Goal: Task Accomplishment & Management: Use online tool/utility

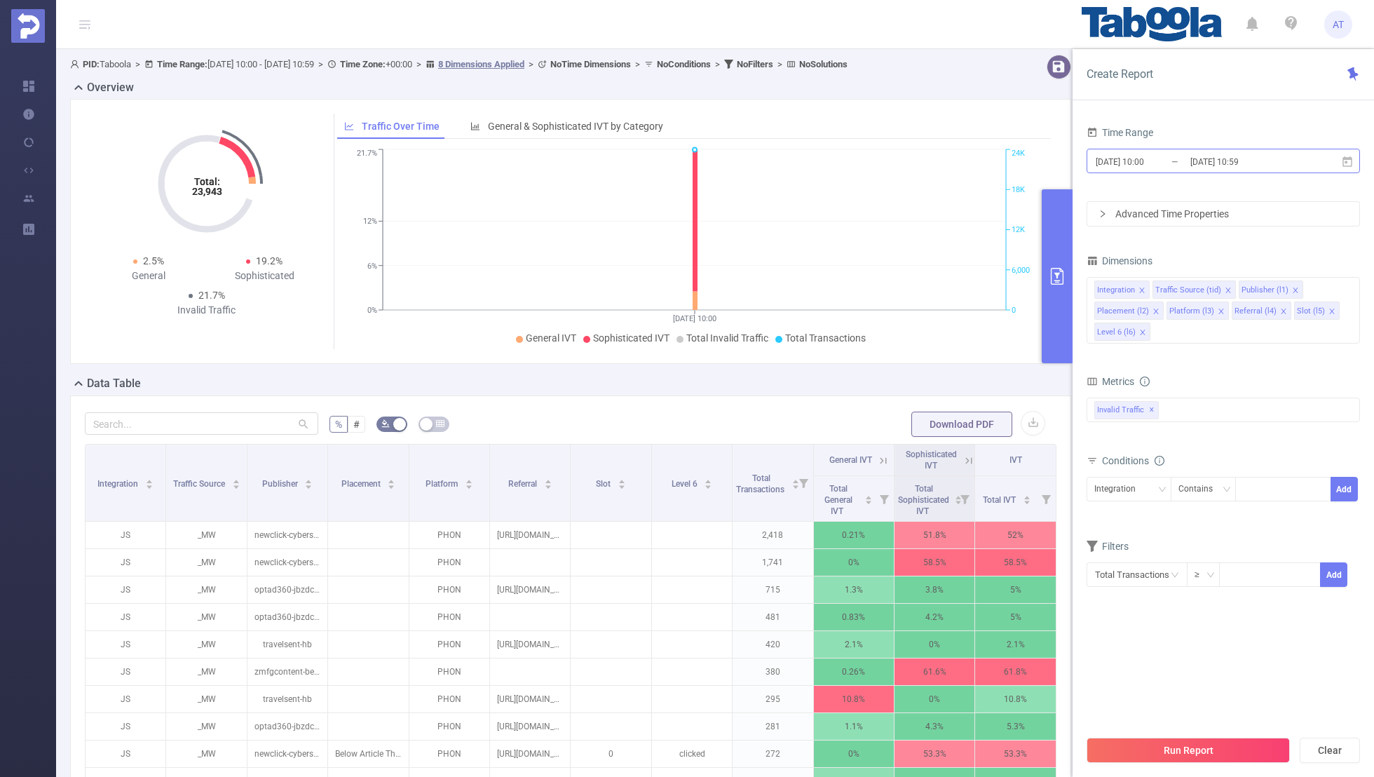
click at [1176, 163] on input "[DATE] 10:00" at bounding box center [1151, 161] width 114 height 19
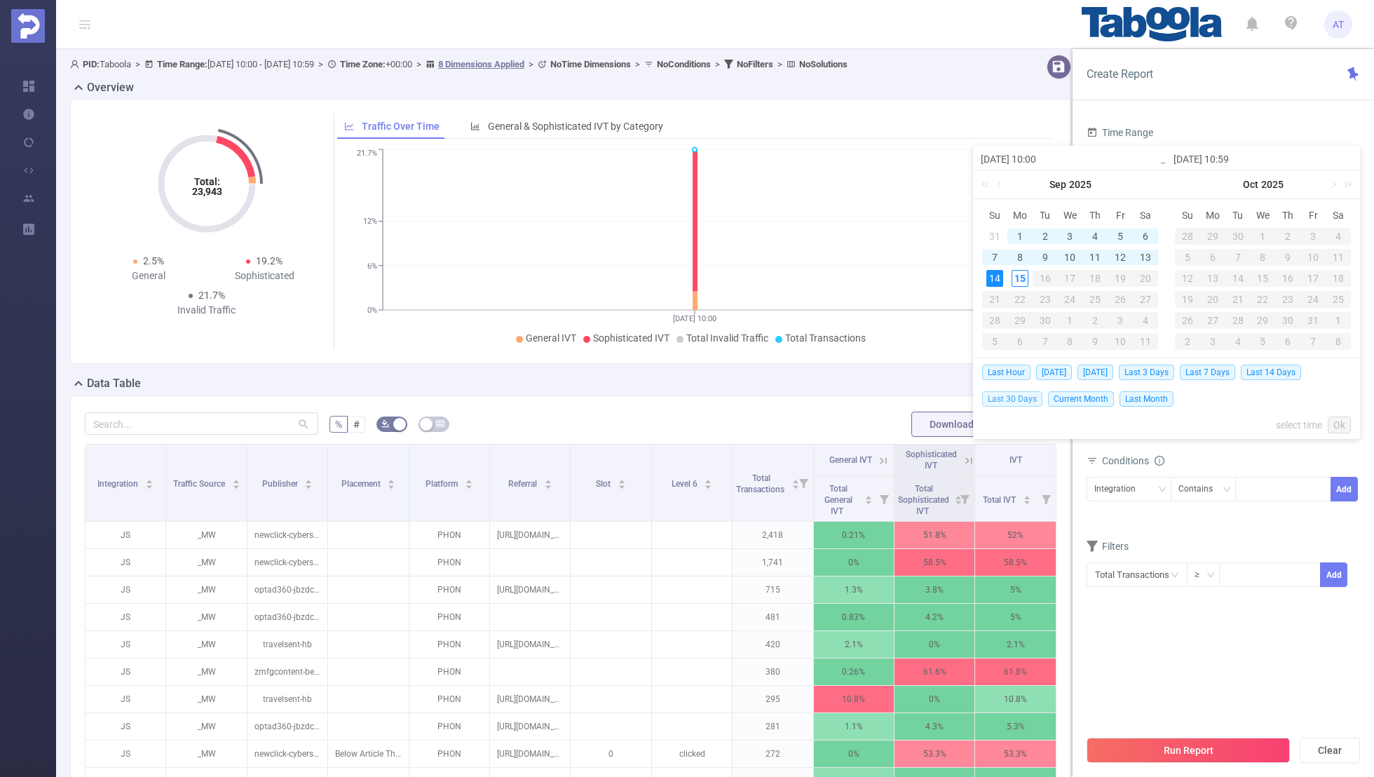
click at [1002, 395] on span "Last 30 Days" at bounding box center [1012, 398] width 60 height 15
type input "[DATE] 00:00"
type input "[DATE] 23:59"
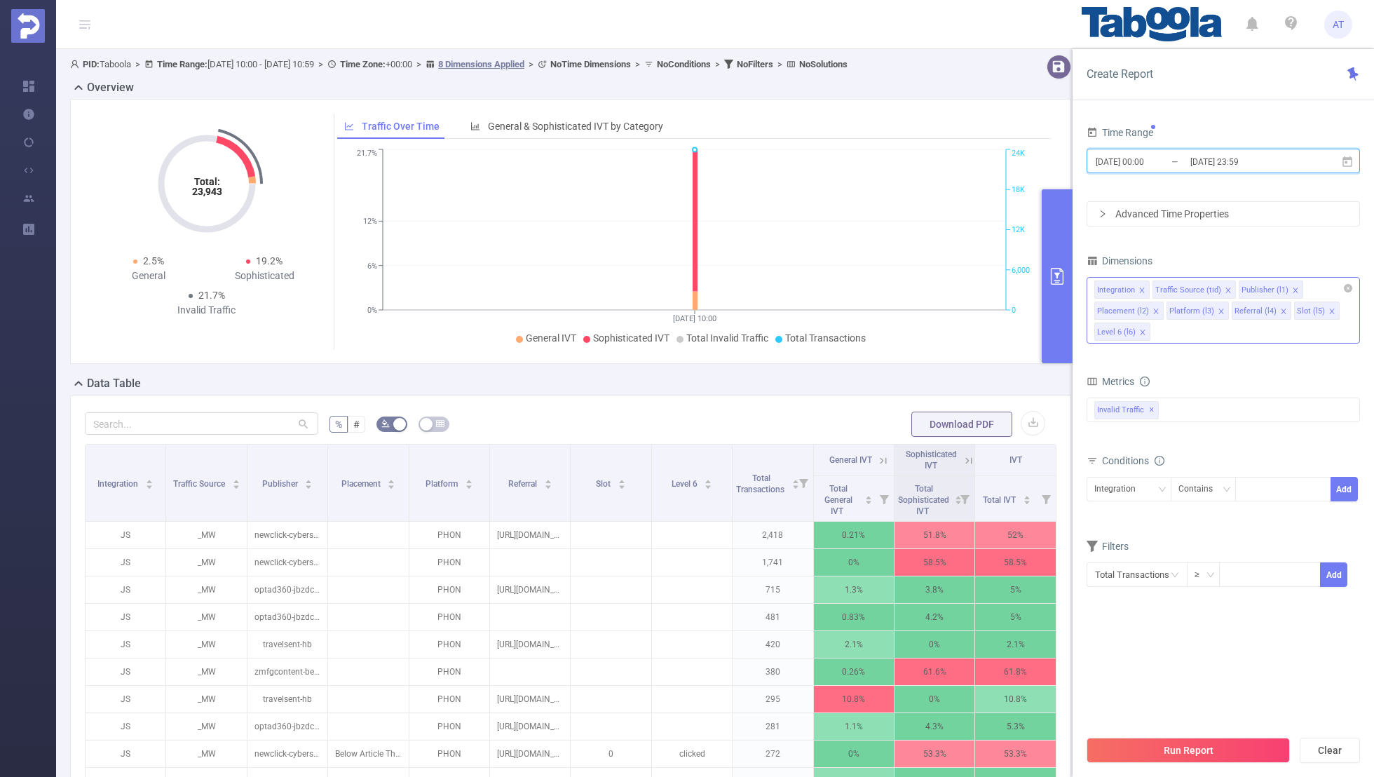
click at [1141, 287] on icon "icon: close" at bounding box center [1141, 290] width 7 height 7
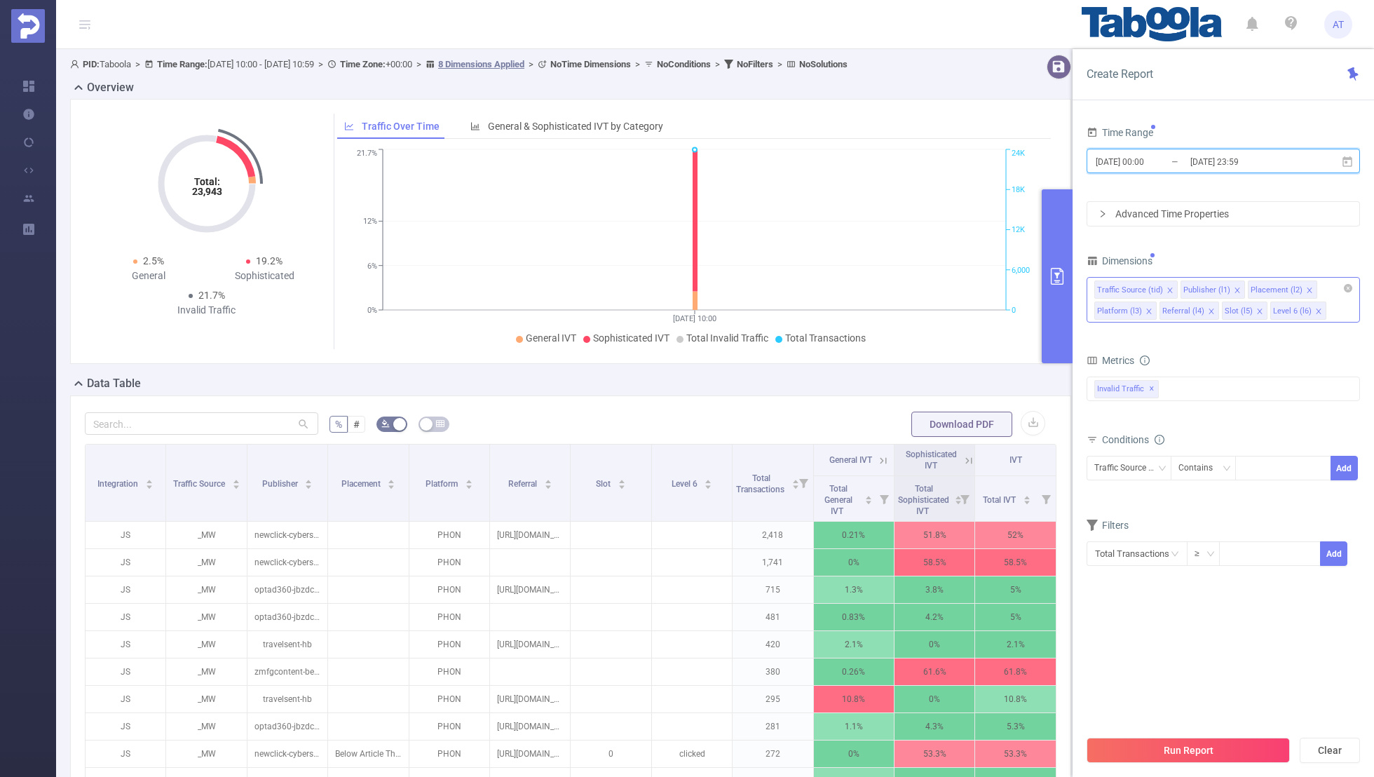
click at [1168, 287] on icon "icon: close" at bounding box center [1169, 290] width 7 height 7
click at [1220, 288] on icon "icon: close" at bounding box center [1223, 290] width 7 height 7
click at [1213, 288] on icon "icon: close" at bounding box center [1216, 290] width 7 height 7
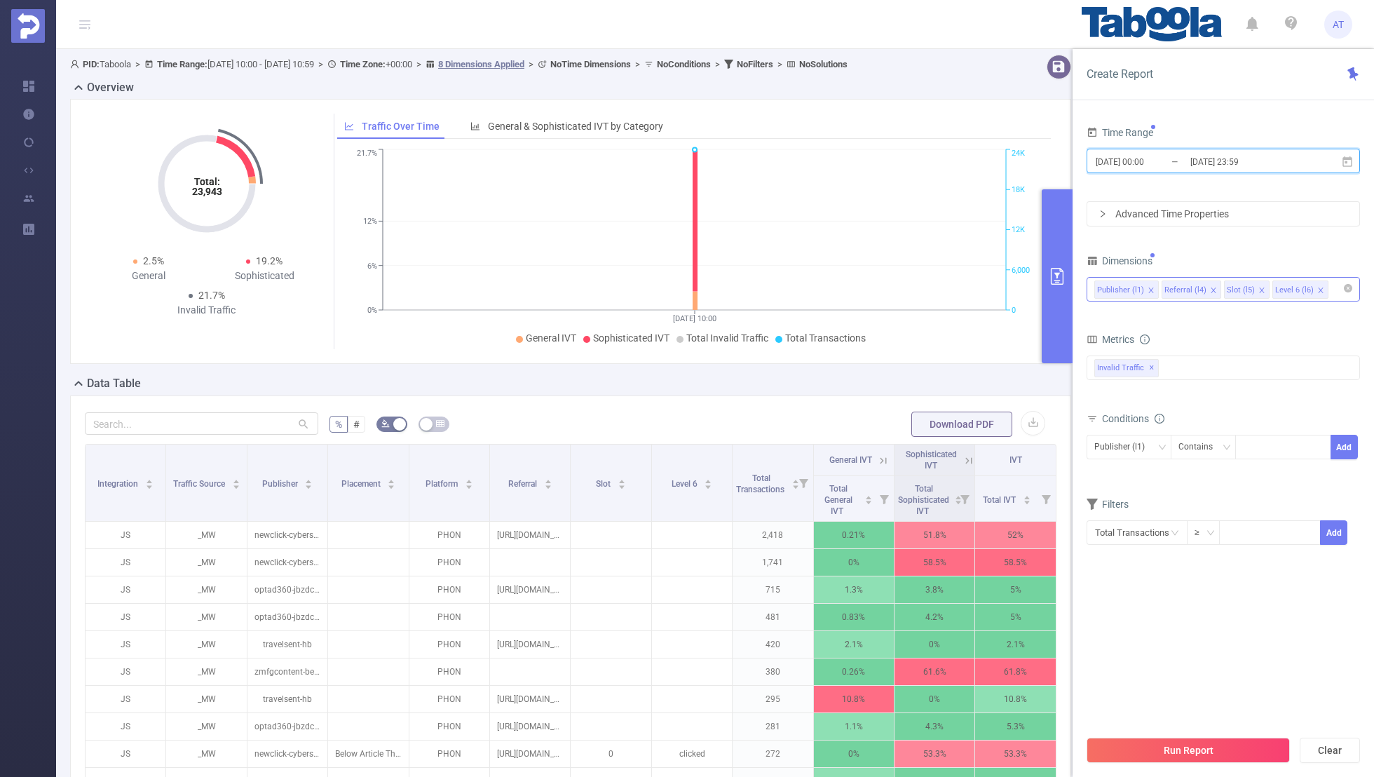
click at [1210, 287] on icon "icon: close" at bounding box center [1212, 289] width 5 height 5
click at [1198, 287] on icon "icon: close" at bounding box center [1199, 290] width 7 height 7
click at [1251, 231] on div "Time Range [DATE] 00:00 _ [DATE] 23:59 Advanced Time Properties Dimensions Publ…" at bounding box center [1222, 343] width 273 height 440
click at [1259, 445] on div at bounding box center [1283, 446] width 81 height 23
paste input "palmate-wa01"
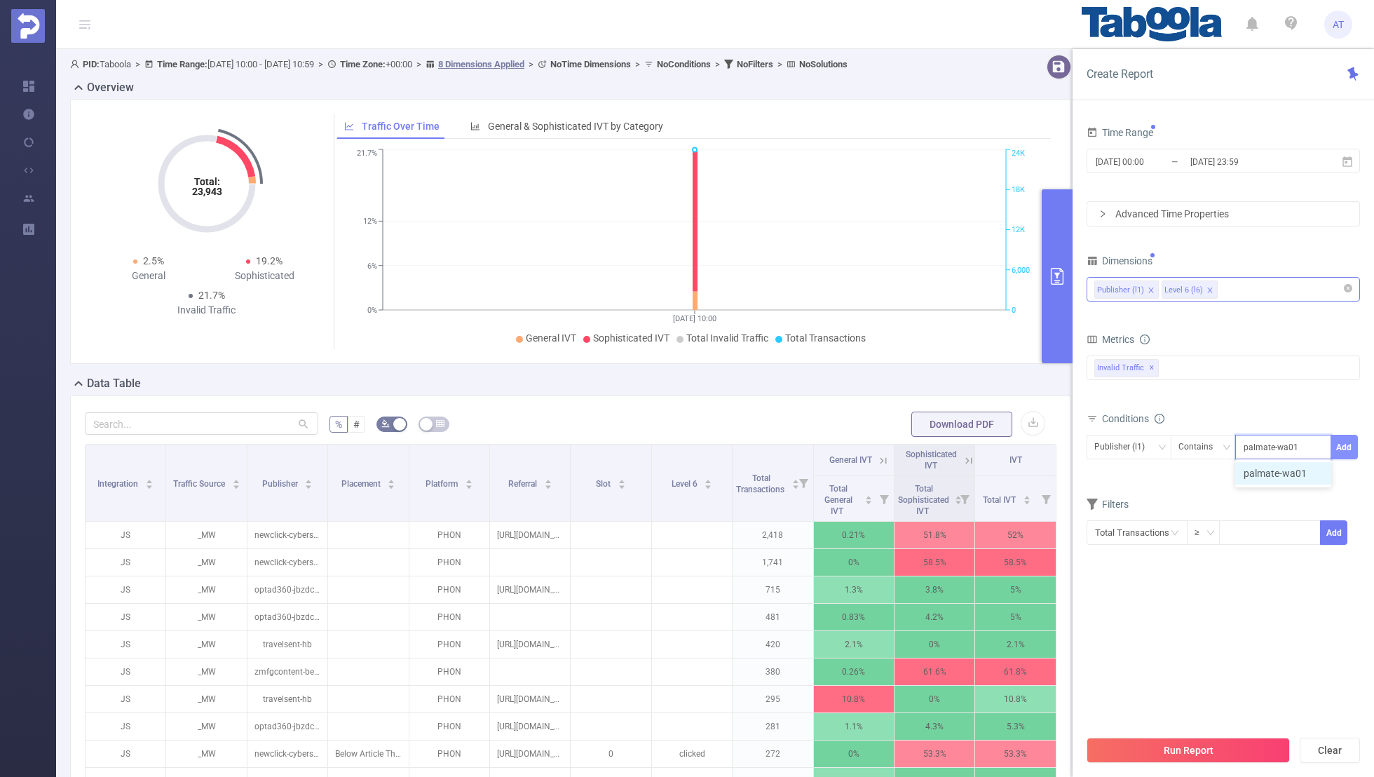
type input "palmate-wa01"
click at [1344, 438] on button "Add" at bounding box center [1343, 447] width 27 height 25
click at [1196, 502] on form "Dimensions Publisher (l1) Level 6 (l6) Metrics bp_total brand-safety brand_is_s…" at bounding box center [1222, 419] width 273 height 336
click at [1172, 161] on input "[DATE] 00:00" at bounding box center [1151, 161] width 114 height 19
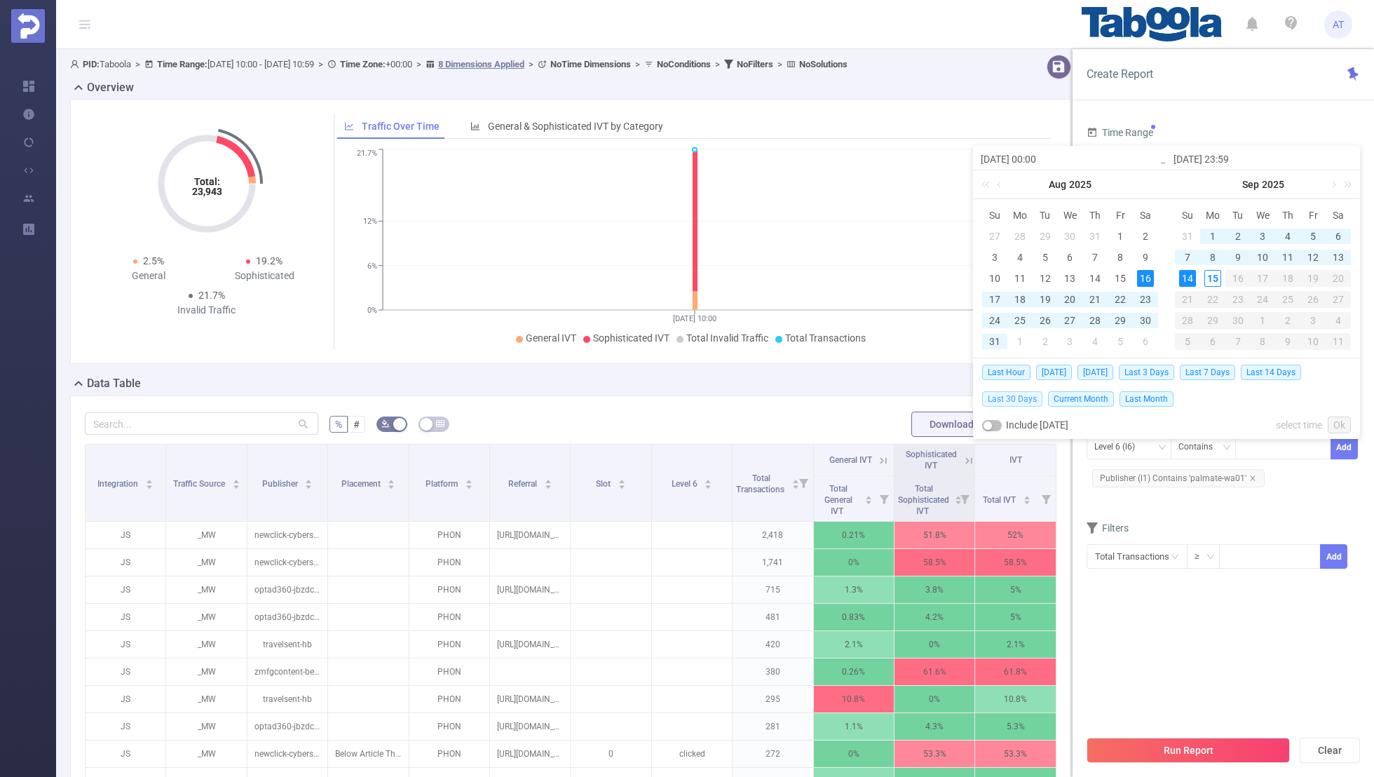
click at [1011, 394] on span "Last 30 Days" at bounding box center [1012, 398] width 60 height 15
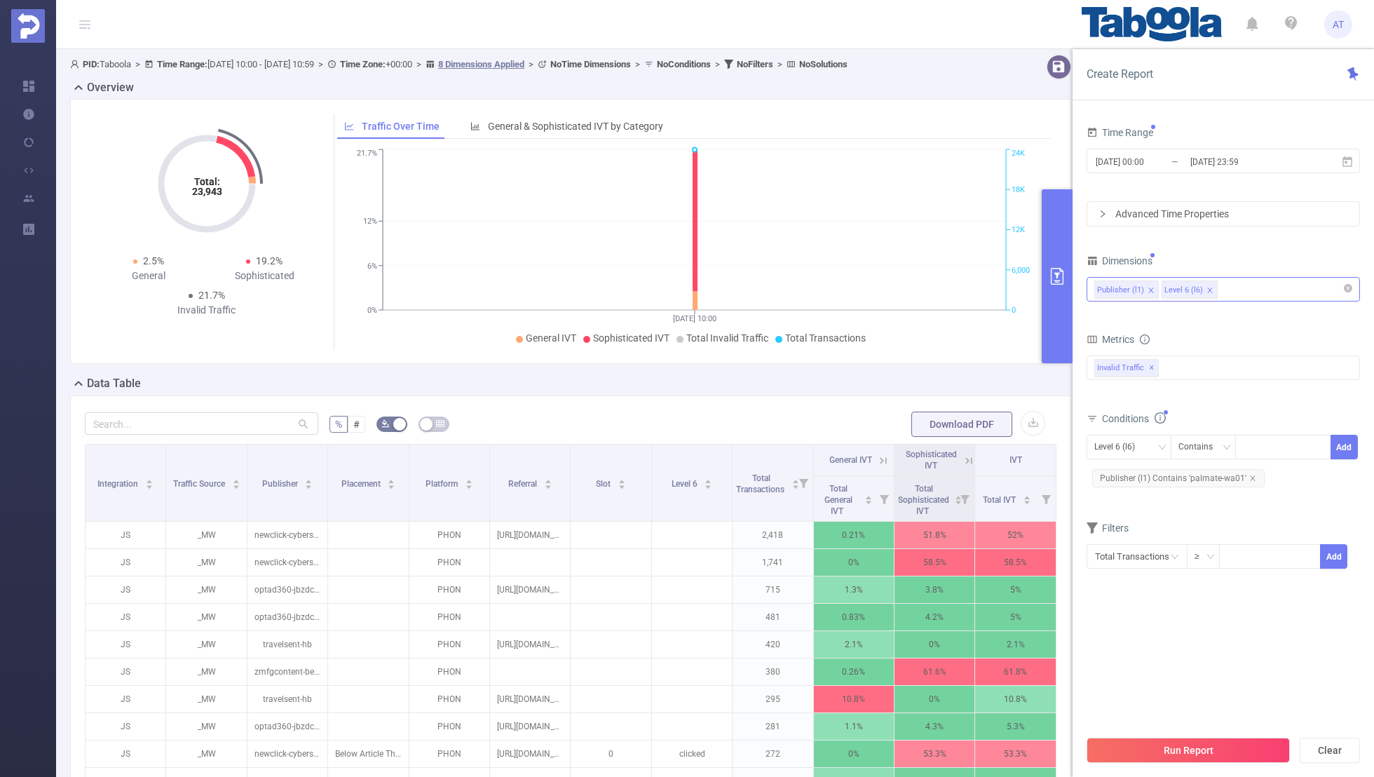
click at [1100, 621] on section "Time Range [DATE] 00:00 _ [DATE] 23:59 Advanced Time Properties Dimensions Publ…" at bounding box center [1222, 425] width 273 height 605
click at [1165, 750] on button "Run Report" at bounding box center [1187, 749] width 203 height 25
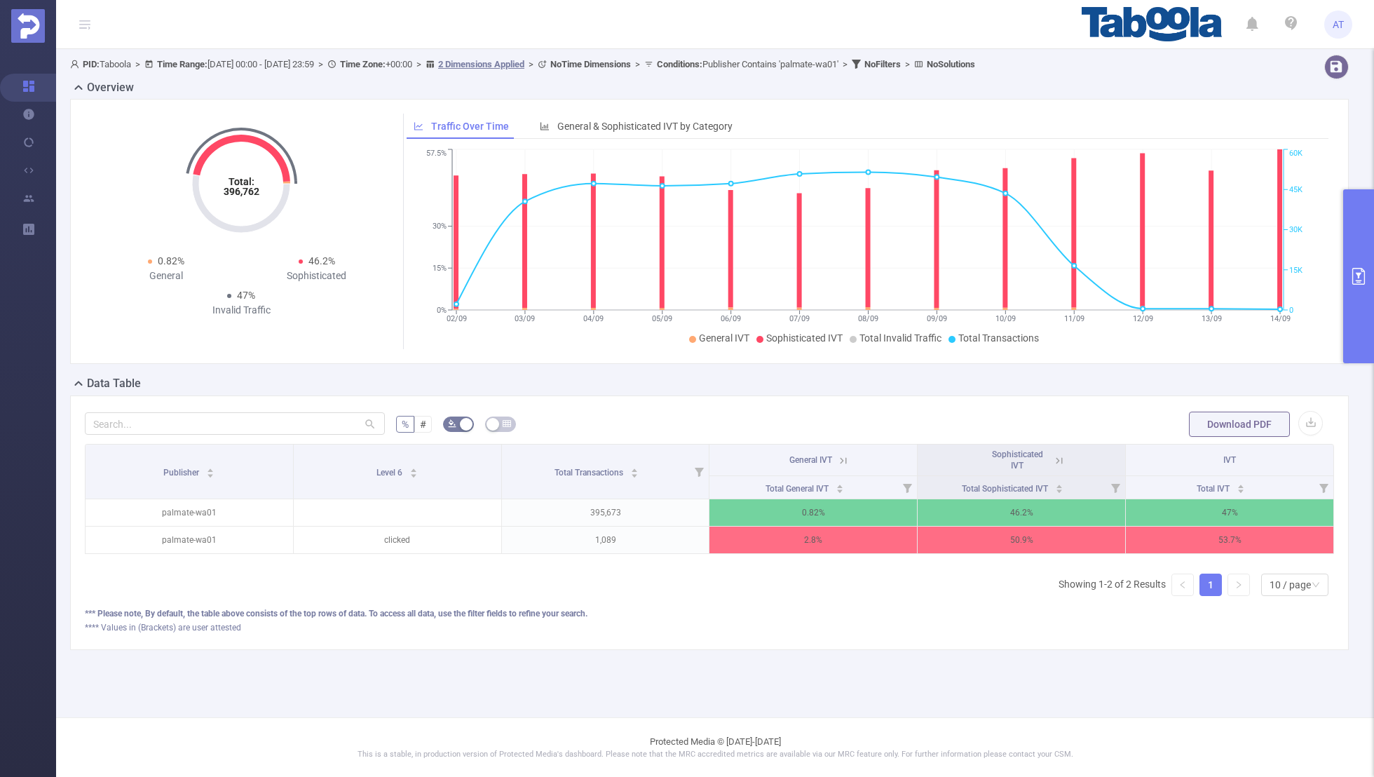
click at [1056, 455] on icon at bounding box center [1059, 460] width 13 height 13
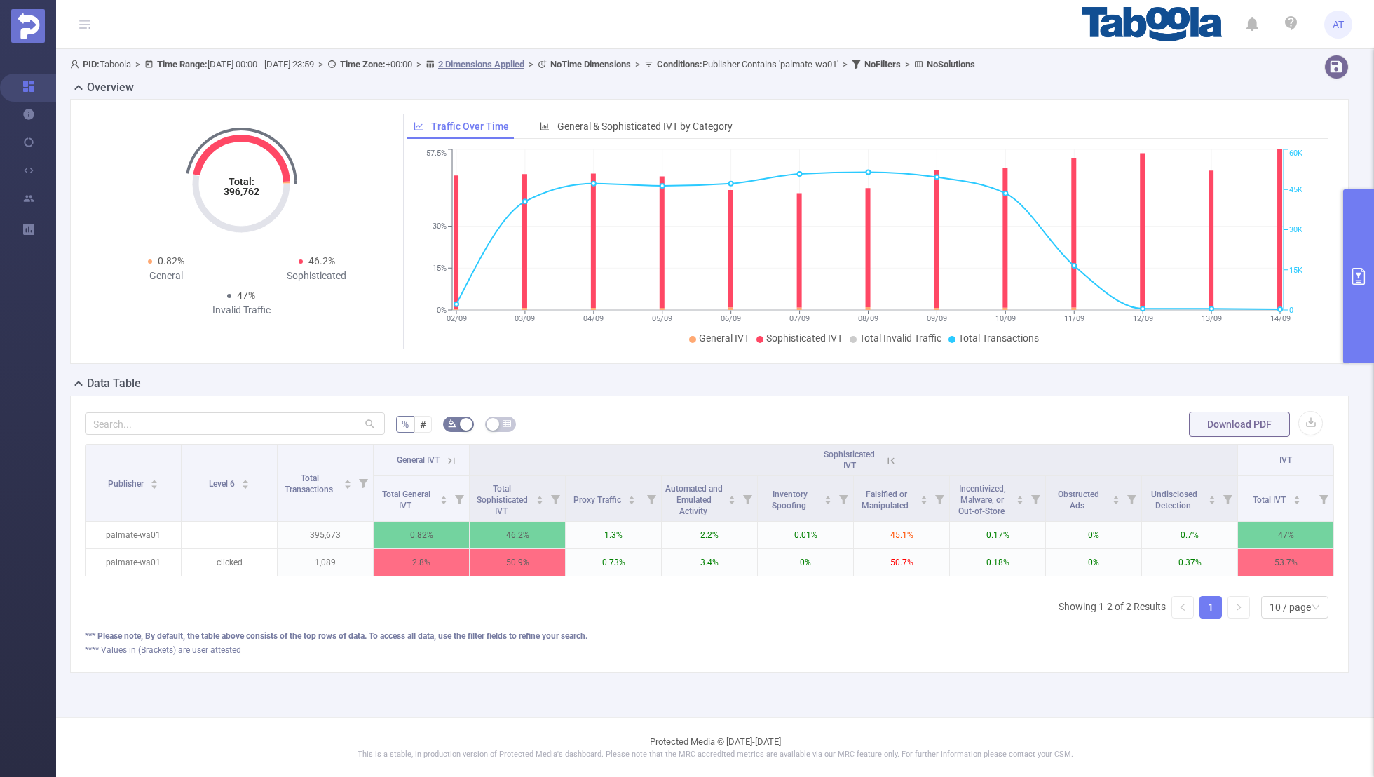
click at [448, 454] on icon at bounding box center [451, 460] width 13 height 13
